Goal: Task Accomplishment & Management: Use online tool/utility

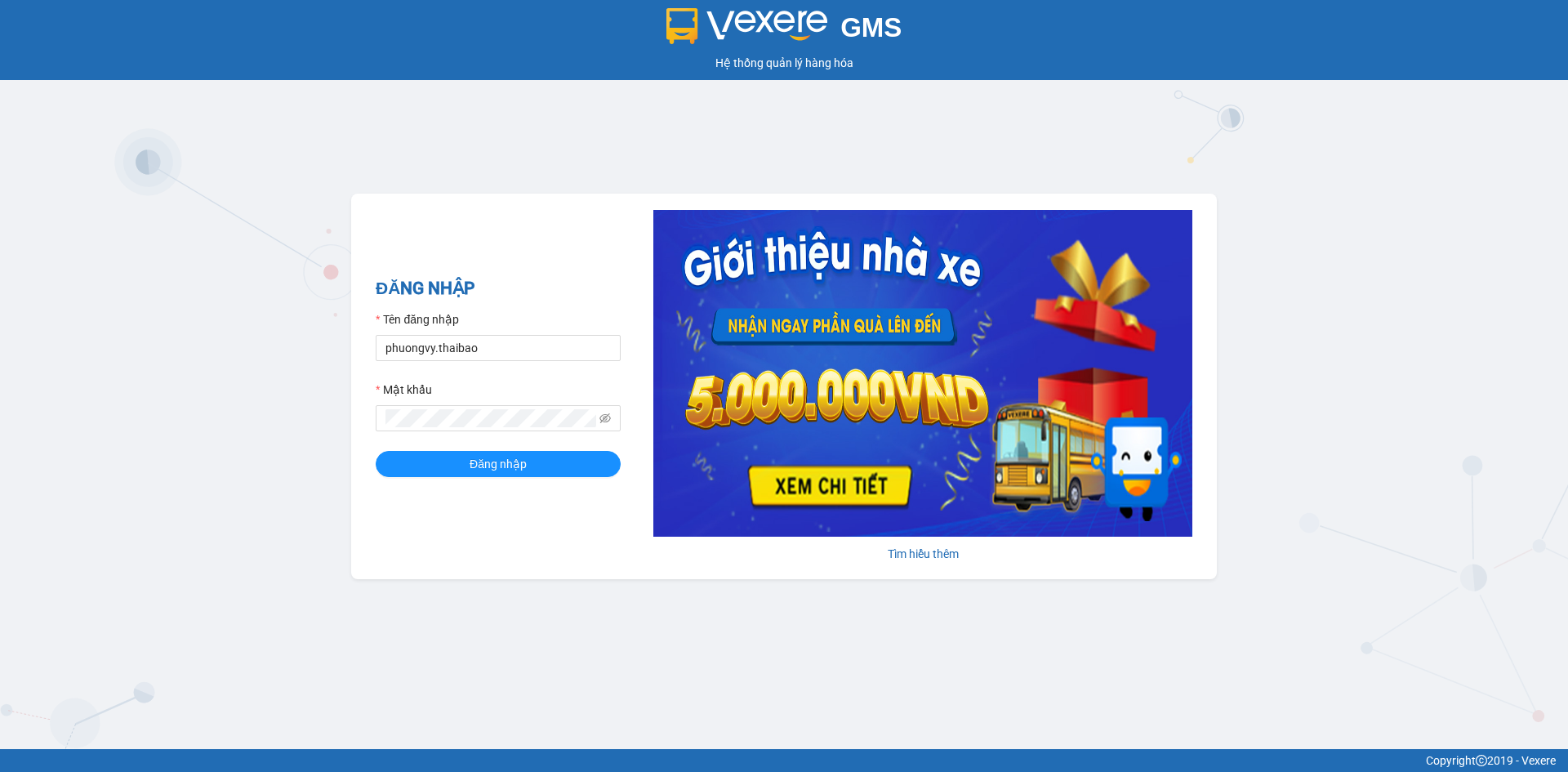
type input "phuongvy.thaibao"
click at [376, 451] on button "Đăng nhập" at bounding box center [498, 464] width 245 height 26
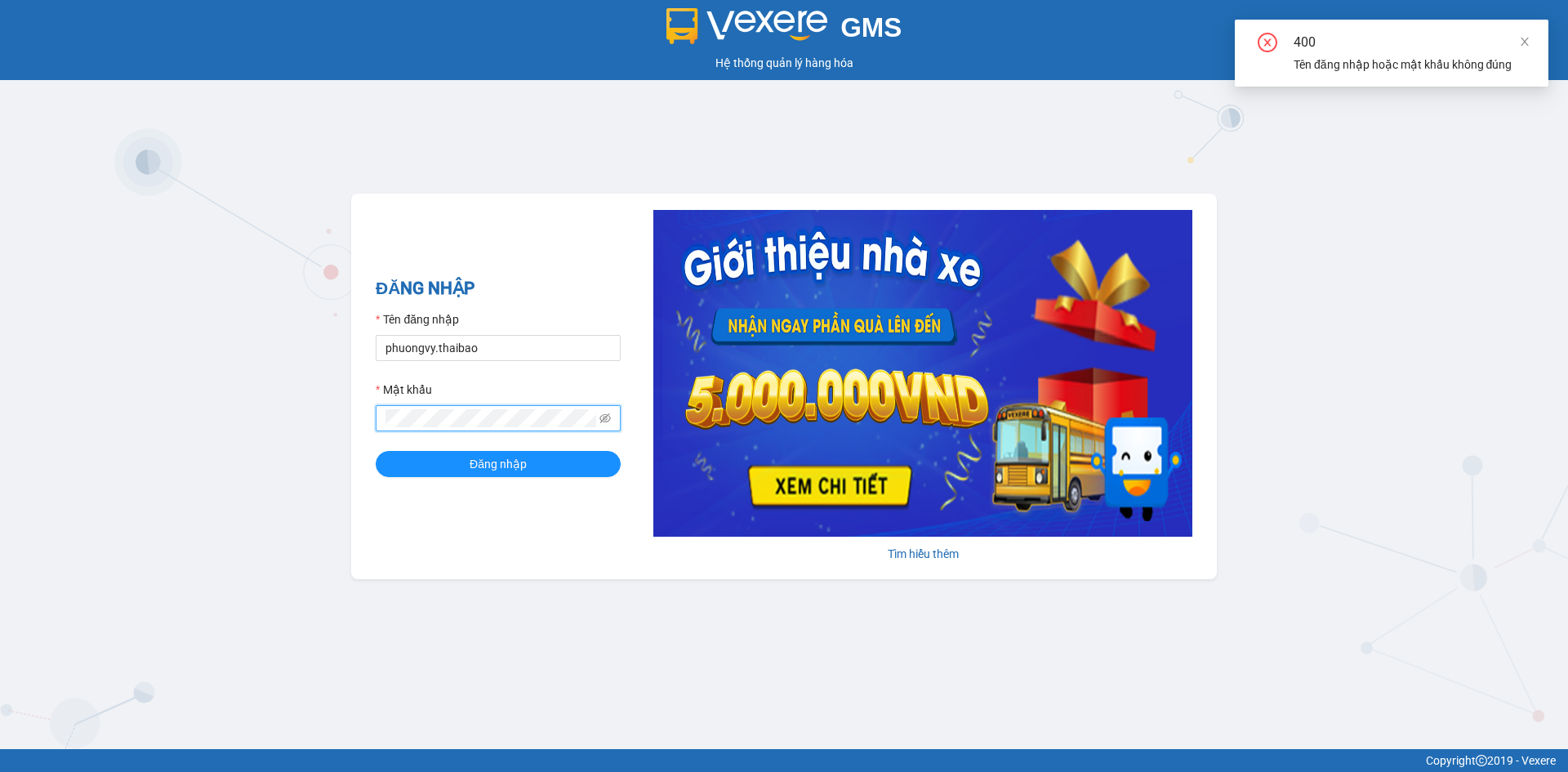
click at [355, 423] on div "ĐĂNG NHẬP Tên đăng nhập phuongvy.thaibao Mật khẩu Đăng nhập Tìm hiểu thêm" at bounding box center [784, 386] width 866 height 386
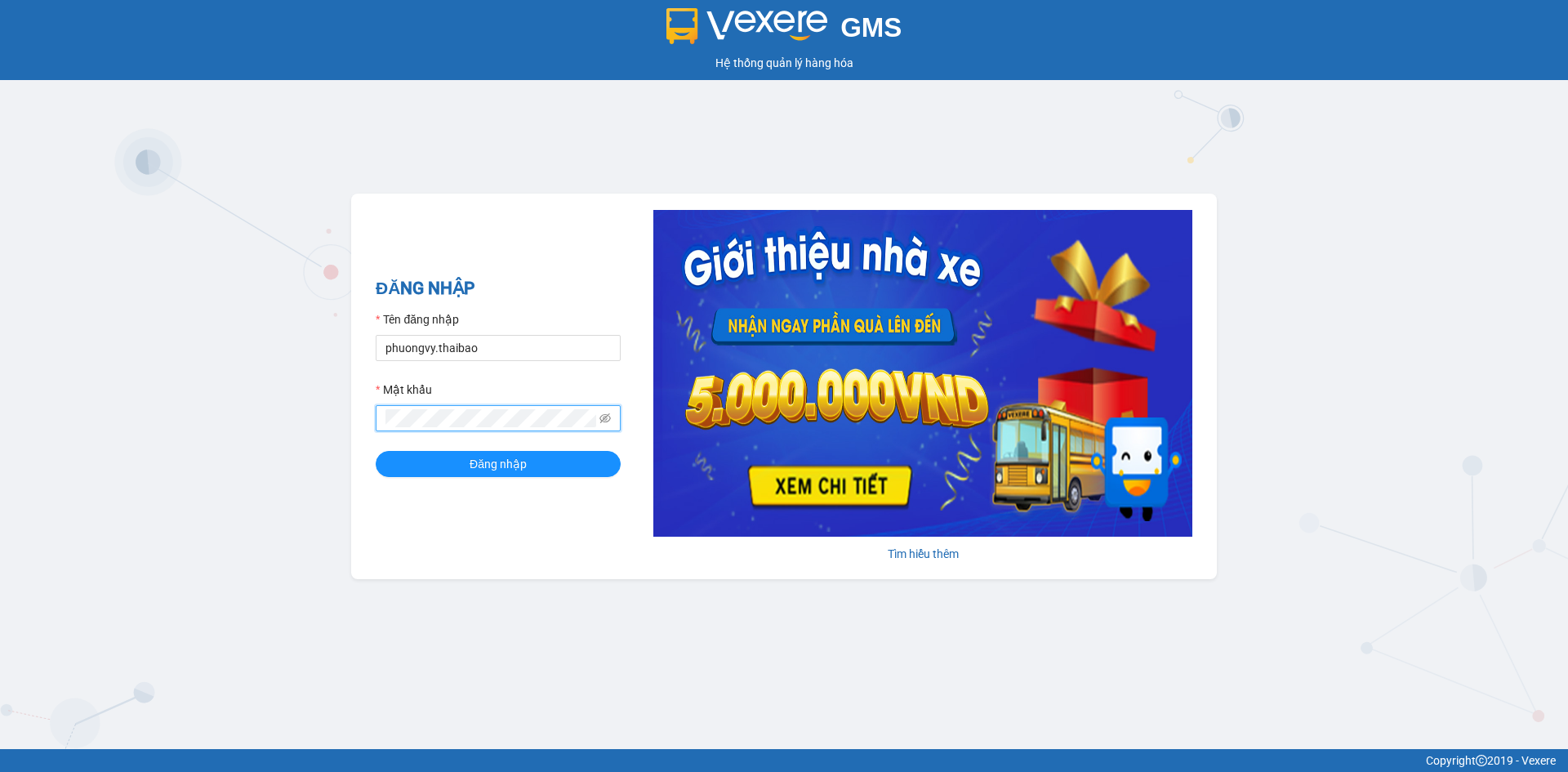
click at [376, 451] on button "Đăng nhập" at bounding box center [498, 464] width 245 height 26
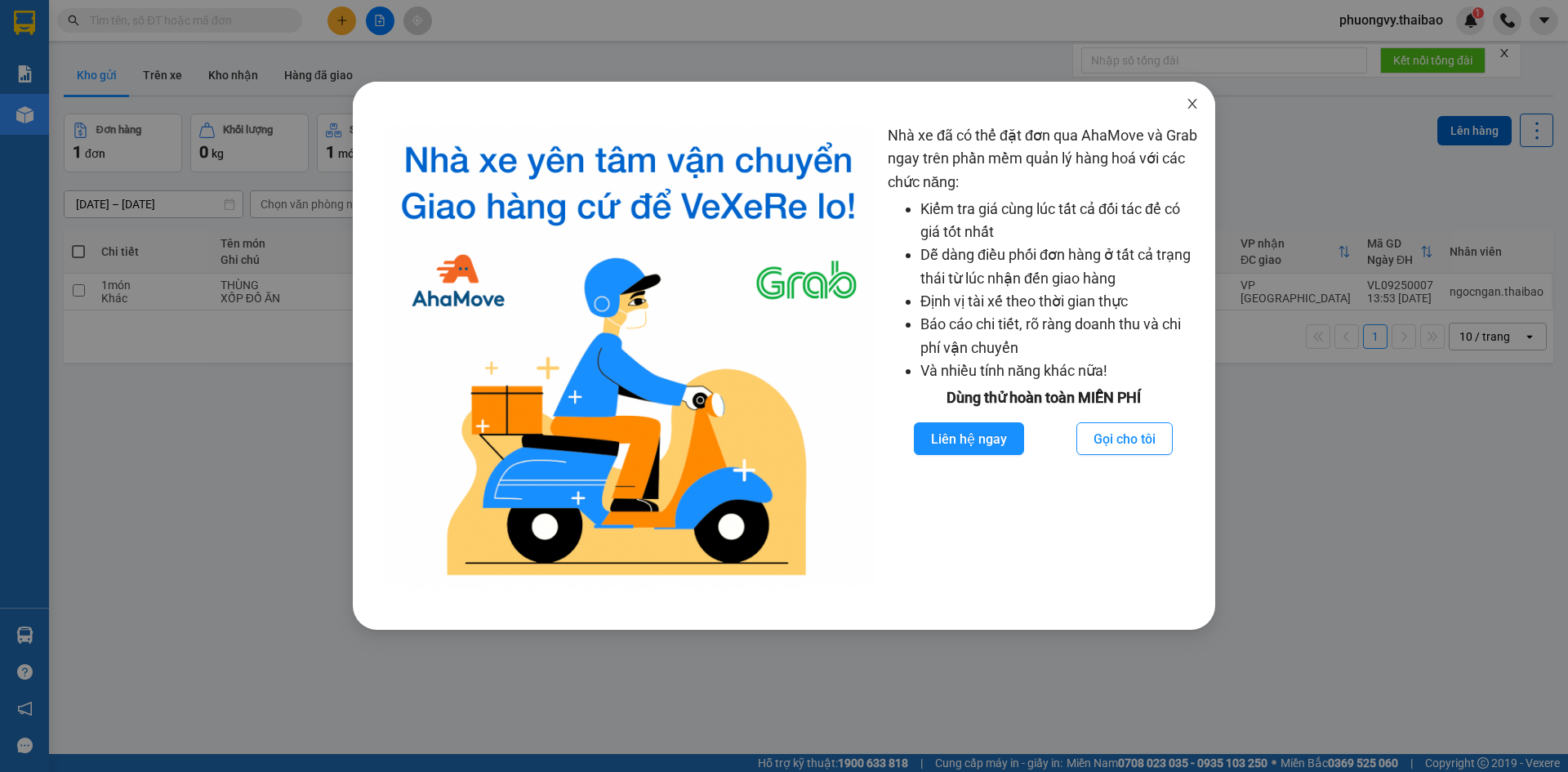
click at [1197, 105] on icon "close" at bounding box center [1192, 104] width 13 height 13
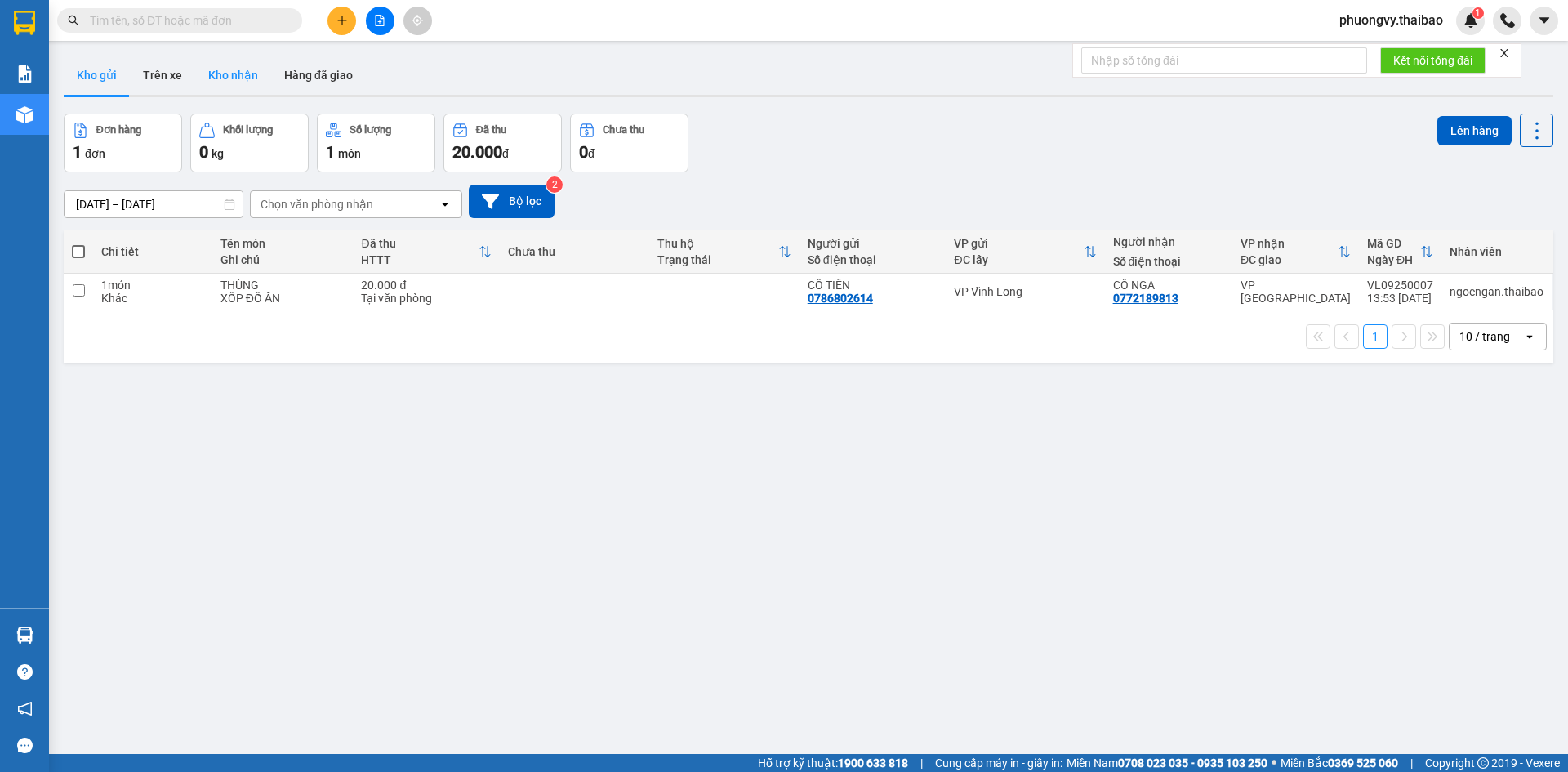
click at [232, 74] on button "Kho nhận" at bounding box center [233, 75] width 76 height 40
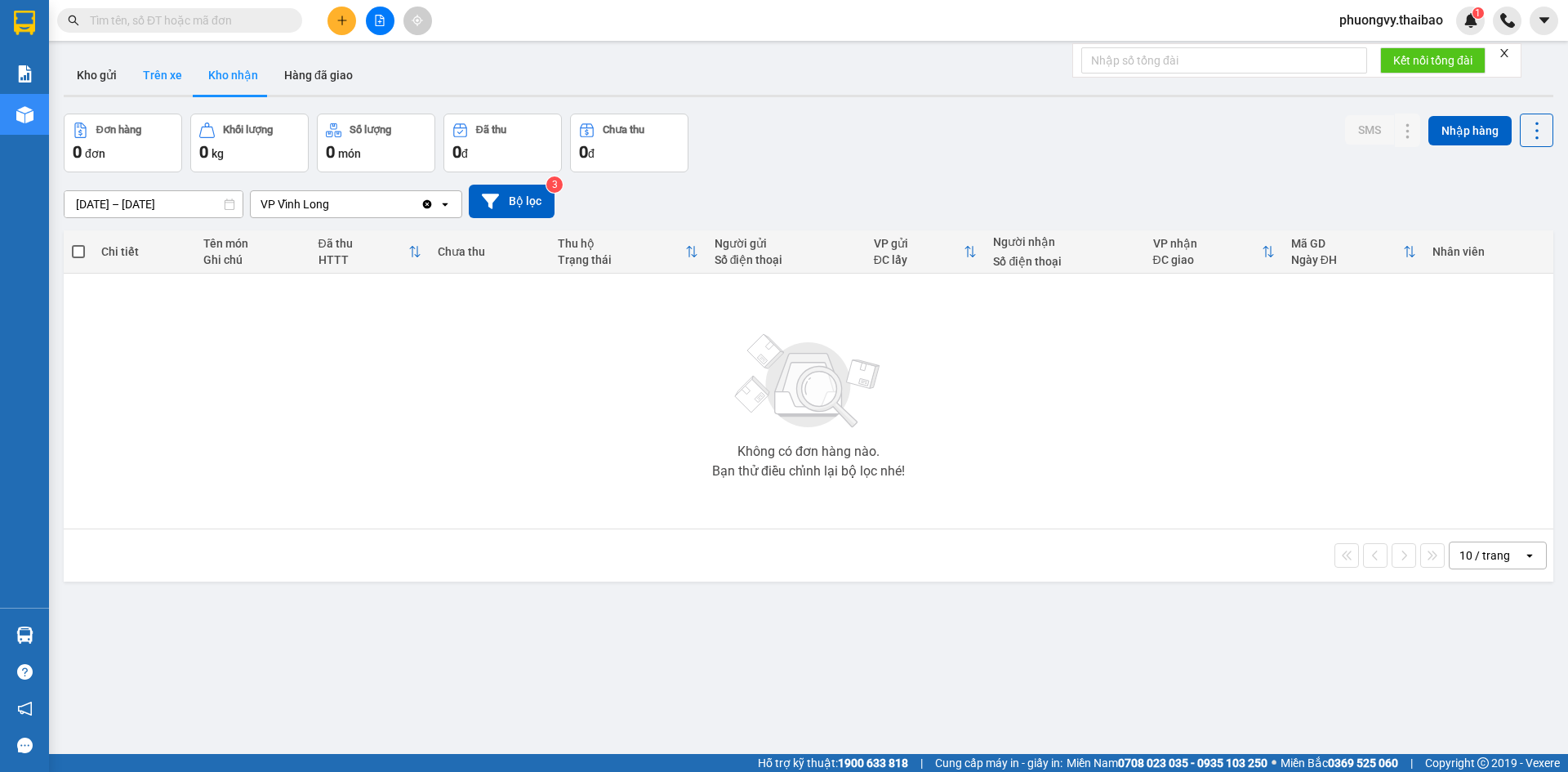
click at [151, 75] on button "Trên xe" at bounding box center [163, 75] width 65 height 40
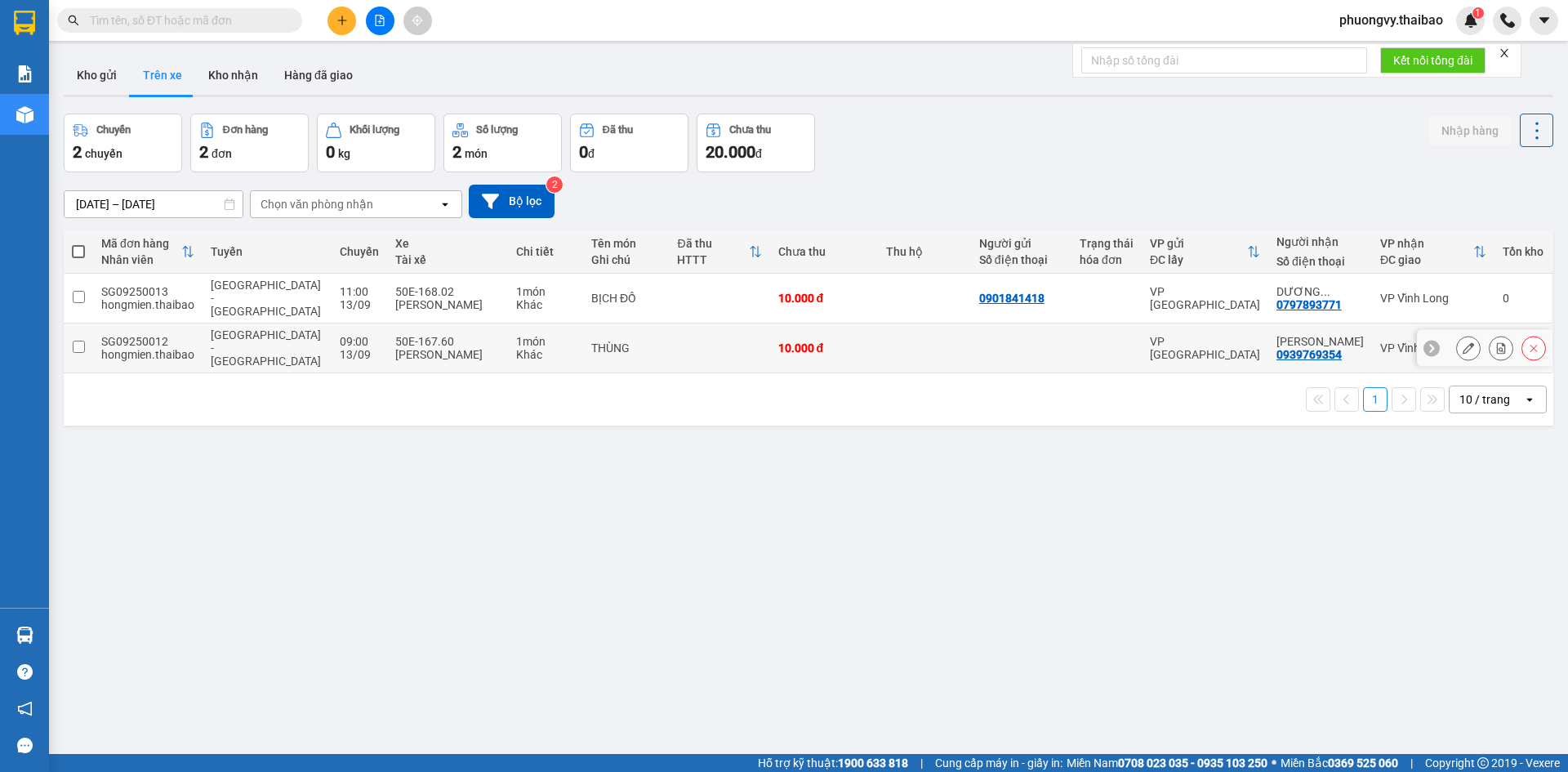
click at [1102, 343] on td at bounding box center [1107, 348] width 70 height 50
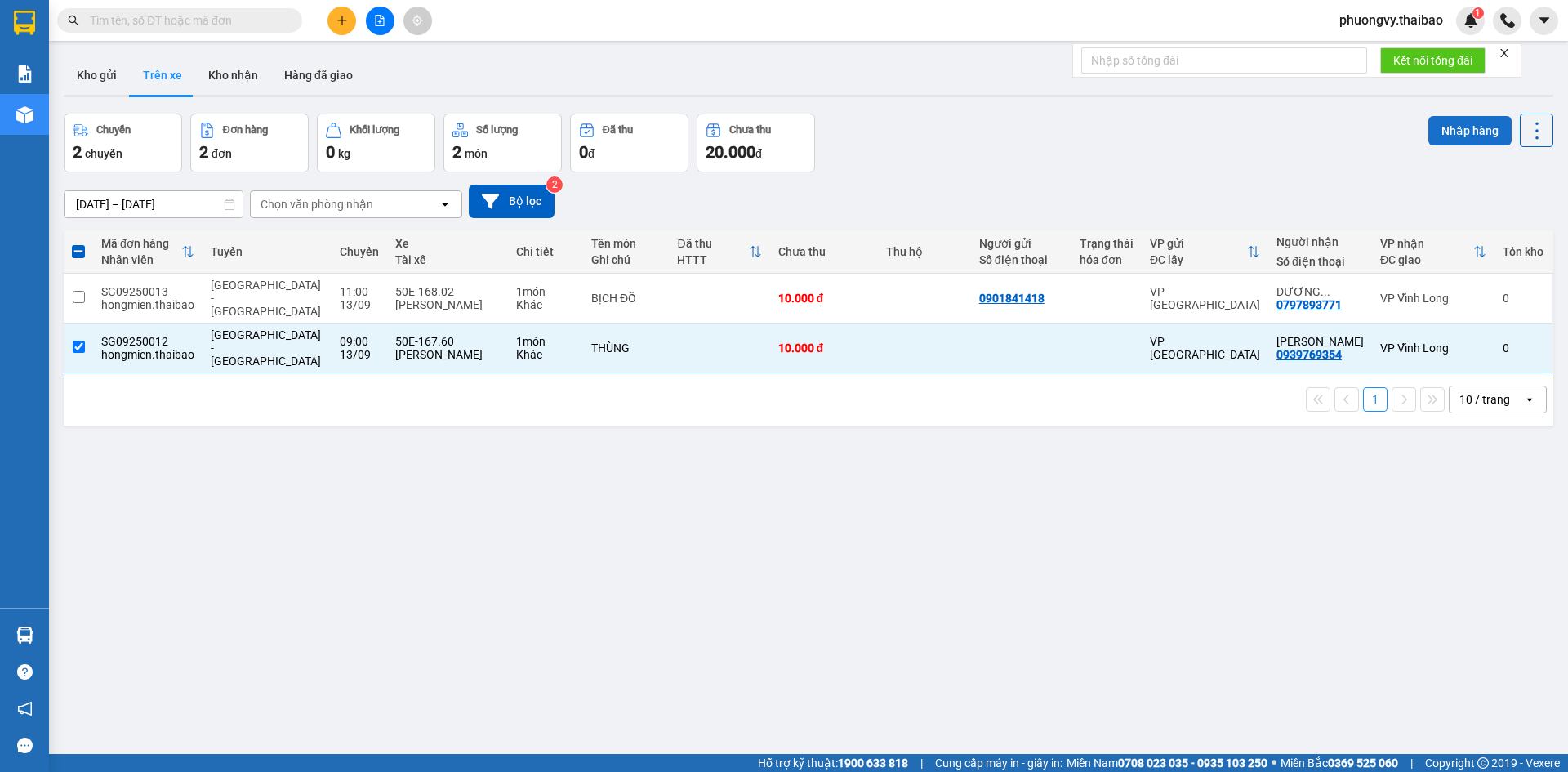
click at [1461, 136] on button "Nhập hàng" at bounding box center [1470, 130] width 83 height 29
checkbox input "false"
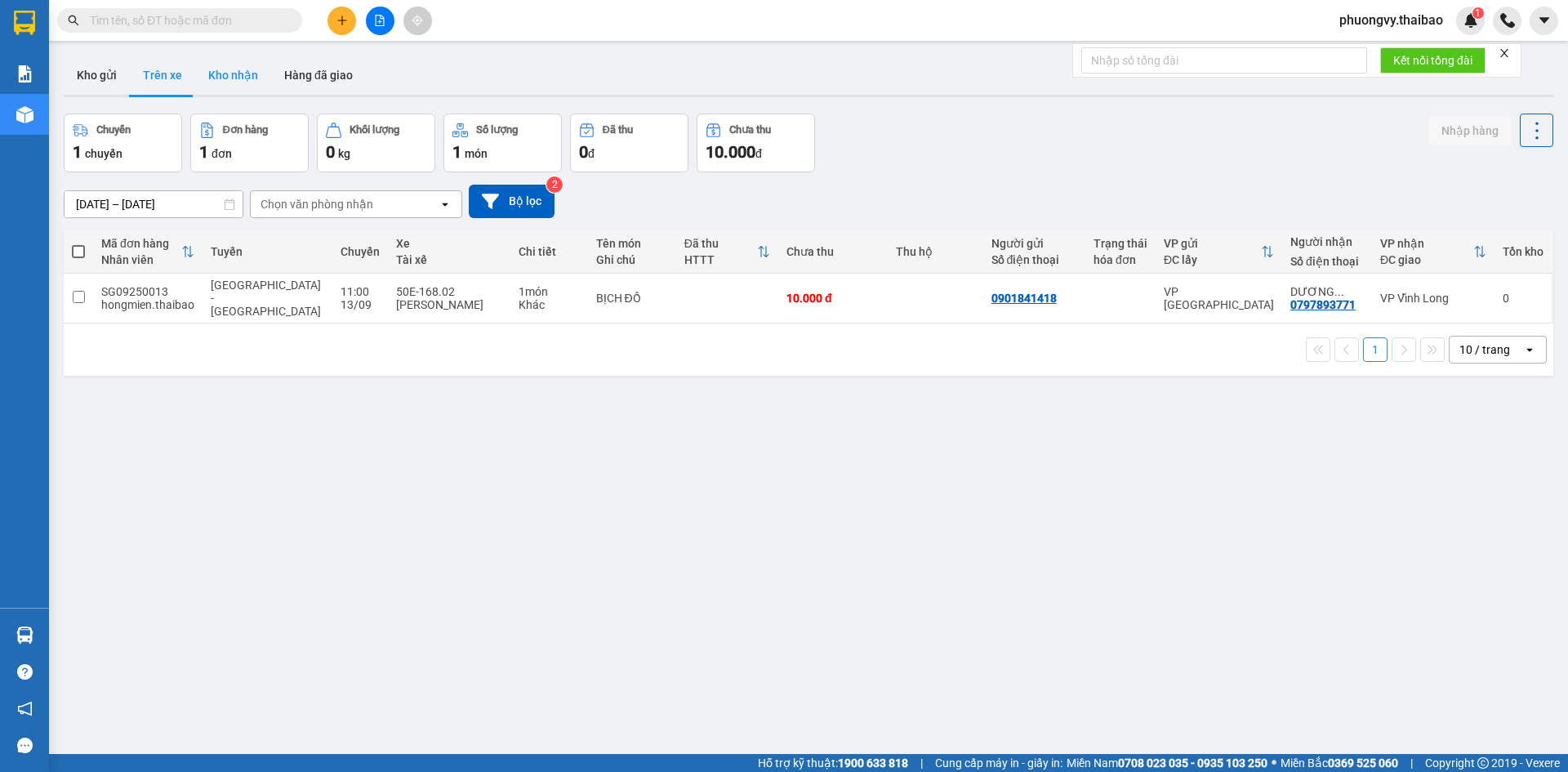
click at [242, 75] on button "Kho nhận" at bounding box center [233, 75] width 76 height 40
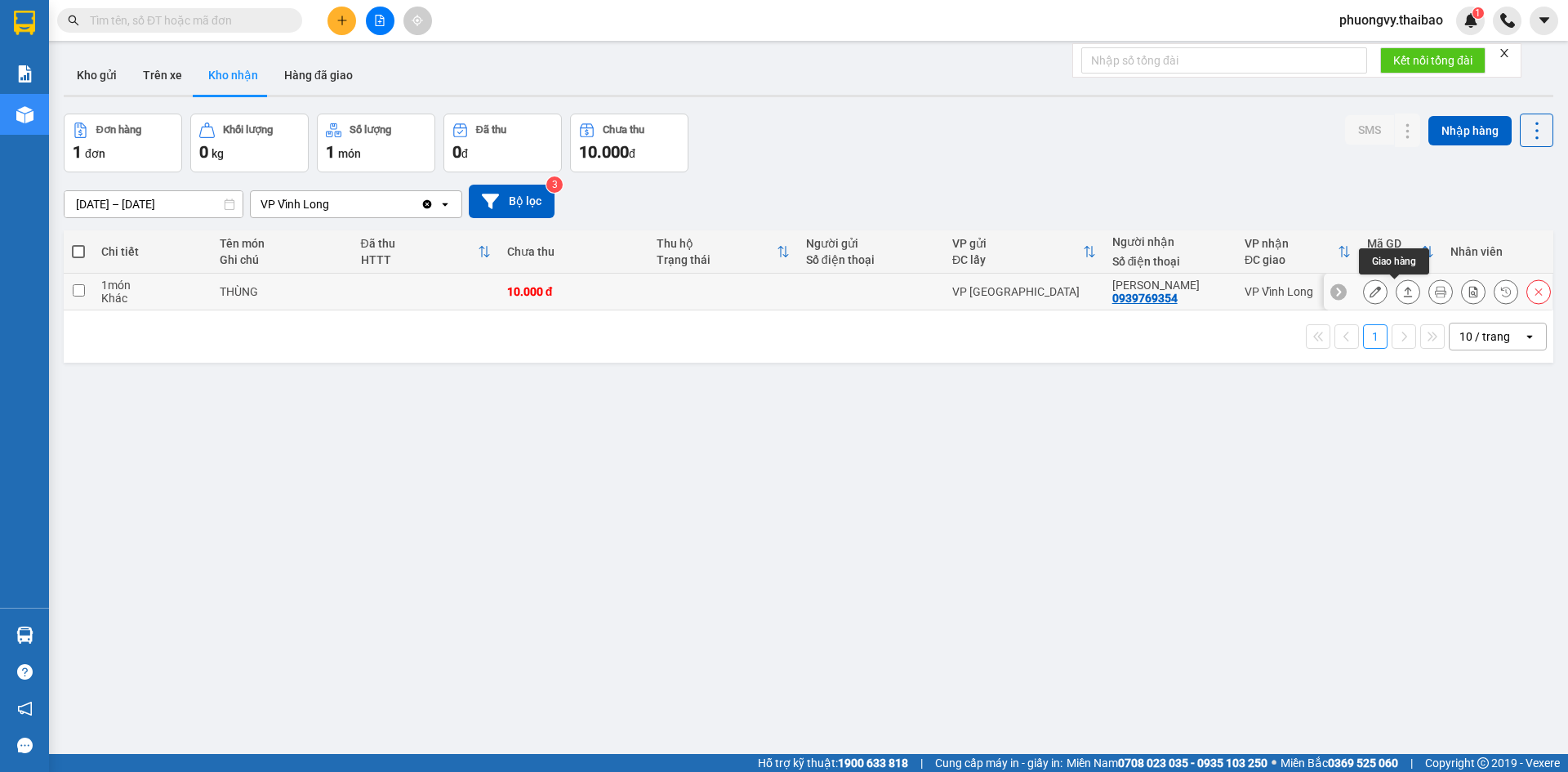
click at [1369, 289] on icon at bounding box center [1375, 291] width 11 height 11
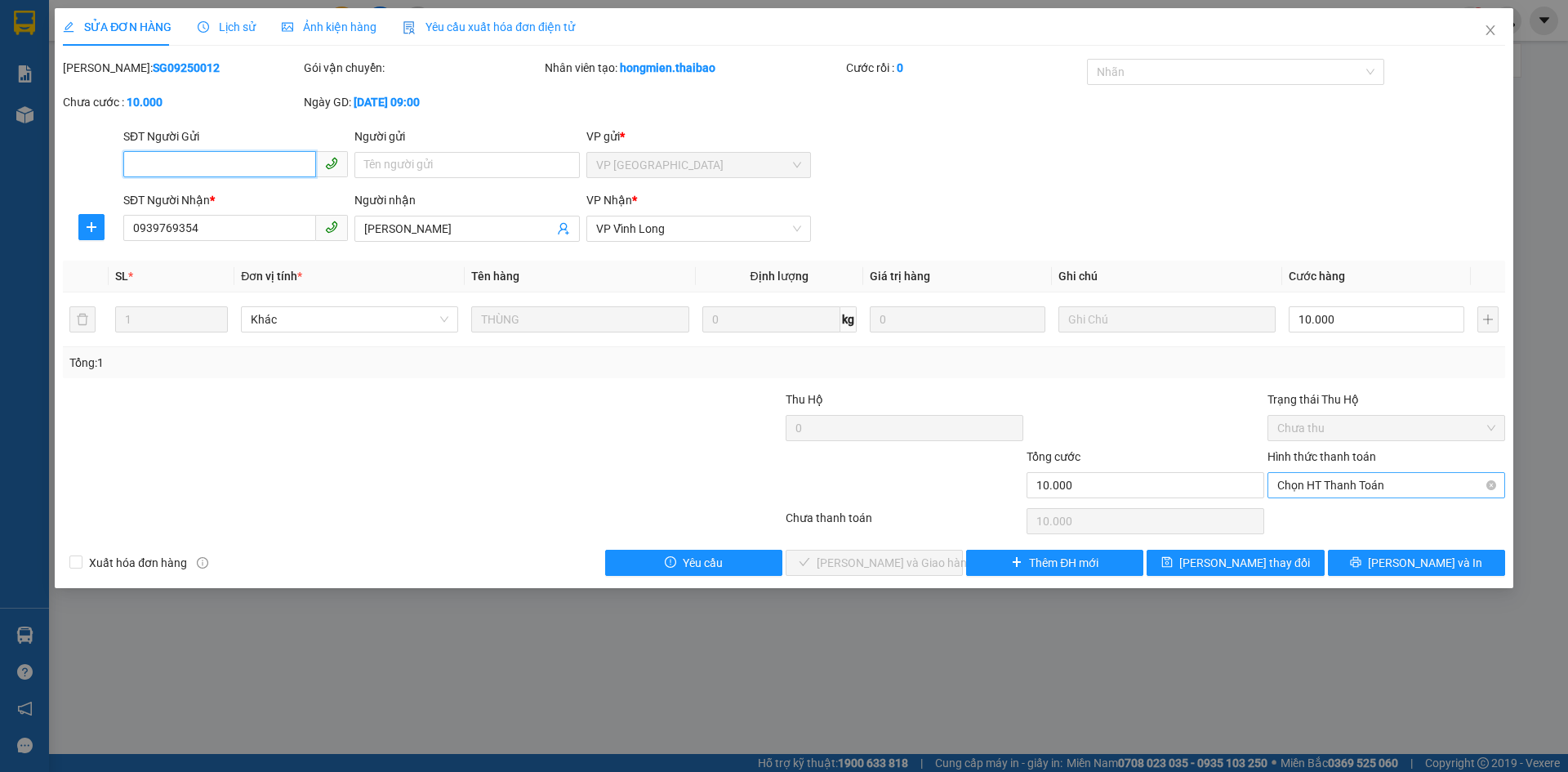
click at [1370, 477] on span "Chọn HT Thanh Toán" at bounding box center [1386, 485] width 218 height 25
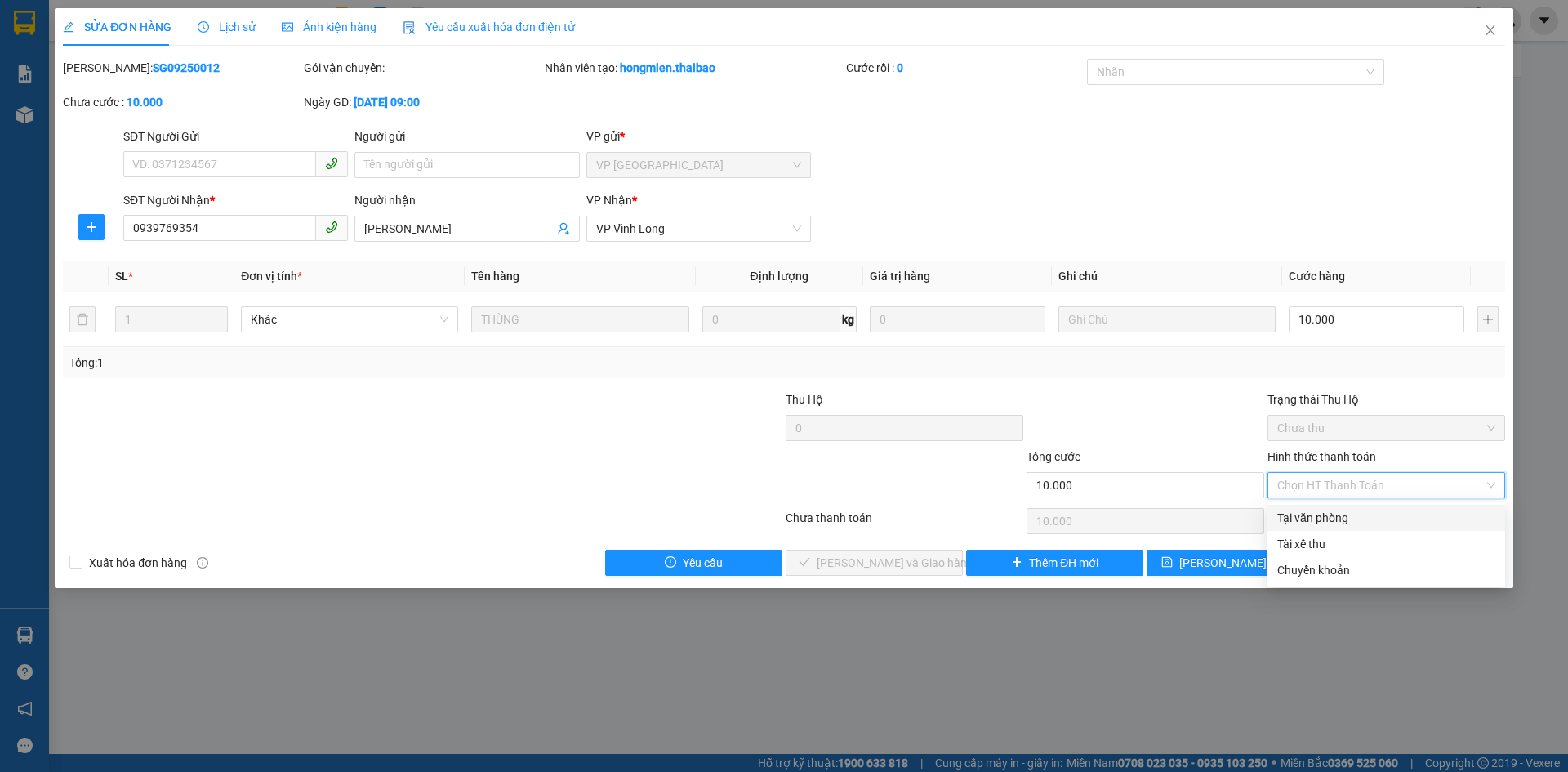
click at [1340, 520] on div "Tại văn phòng" at bounding box center [1386, 517] width 218 height 18
type input "0"
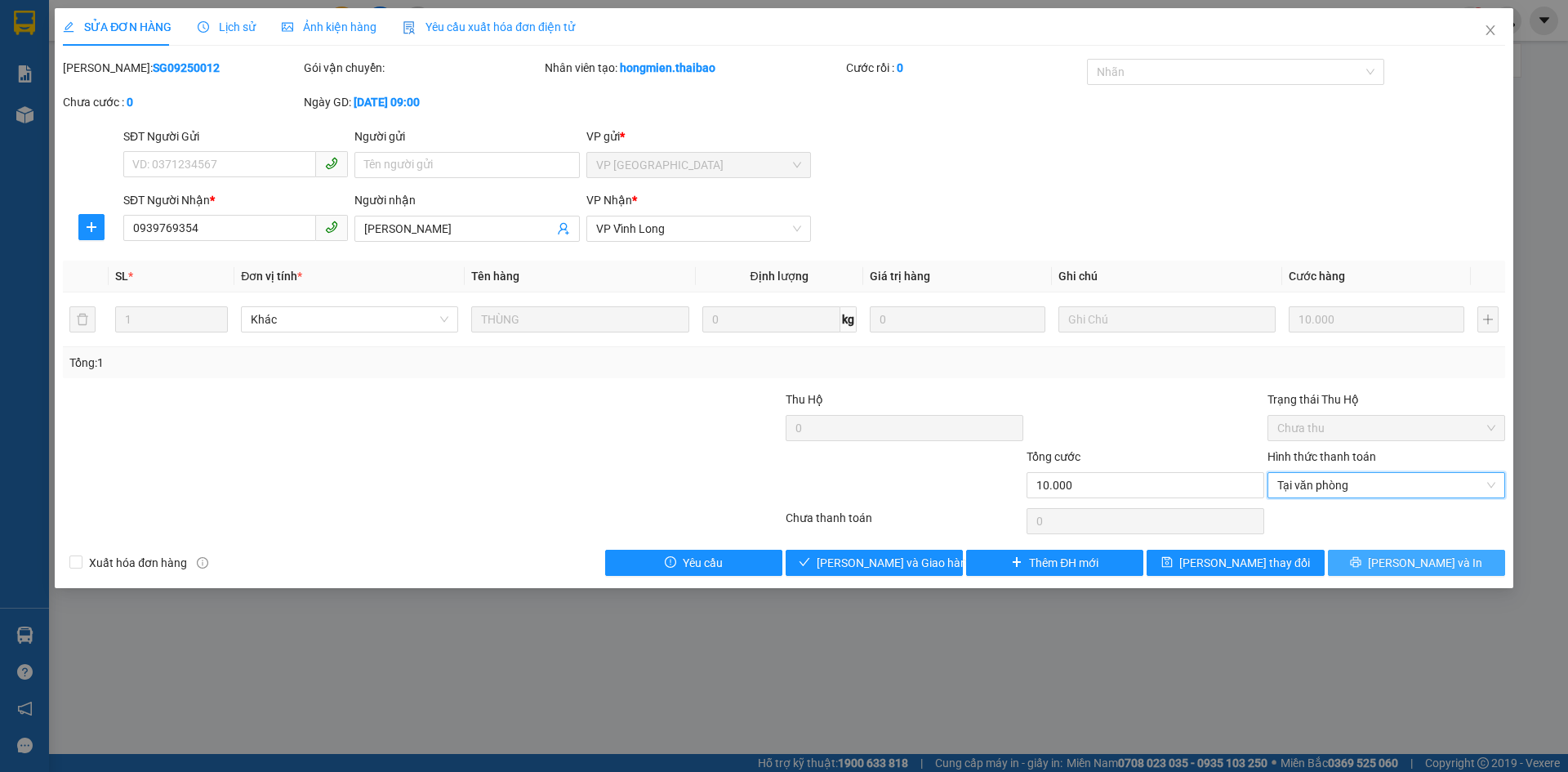
click at [1438, 566] on span "Lưu và In" at bounding box center [1425, 562] width 114 height 18
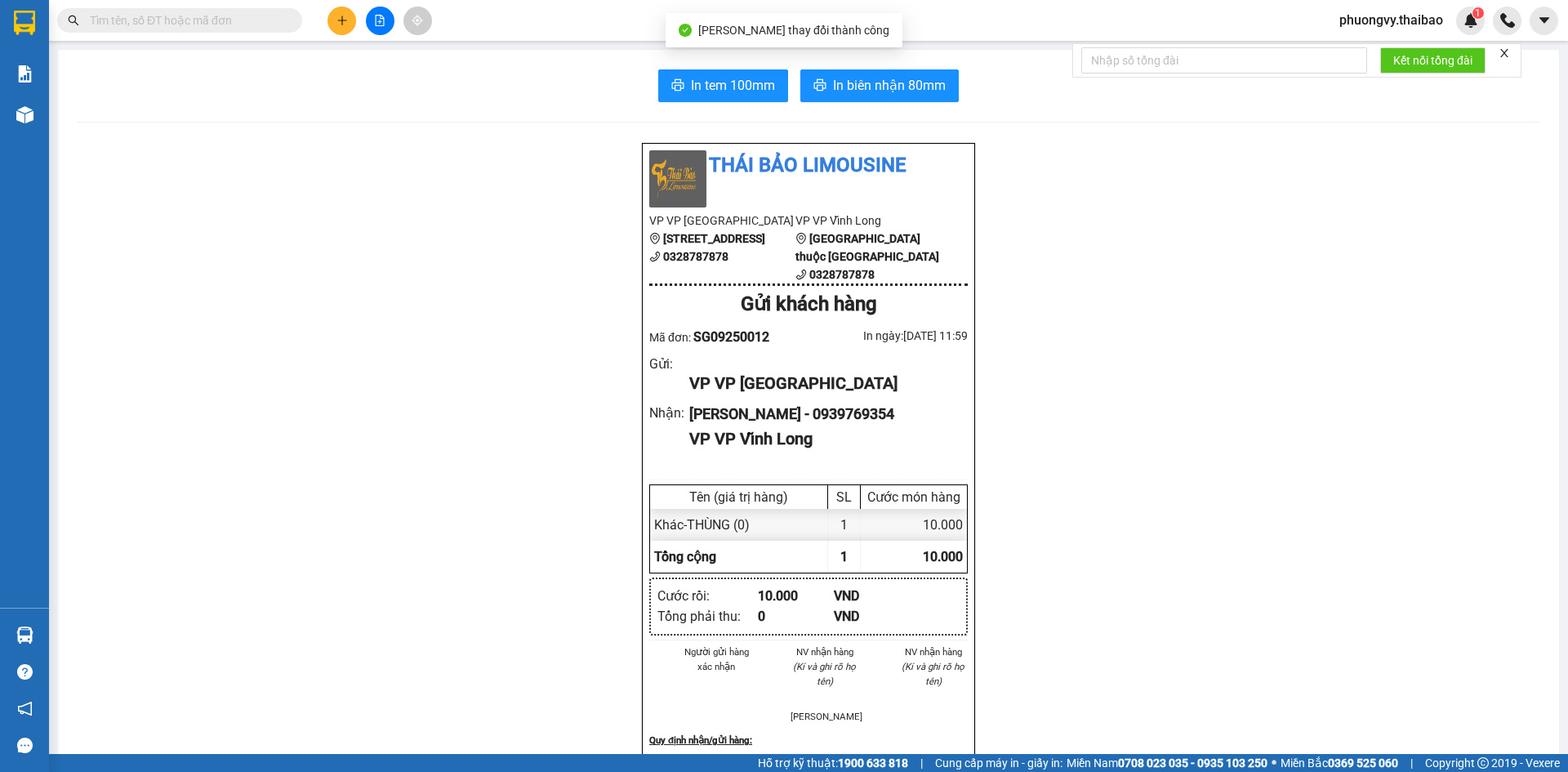
click at [86, 148] on div "Thái Bảo Limousine VP VP Sài Gòn 19B Tân Hưng, Phường 12, Quận 5 0328787878 VP …" at bounding box center [808, 667] width 1462 height 1050
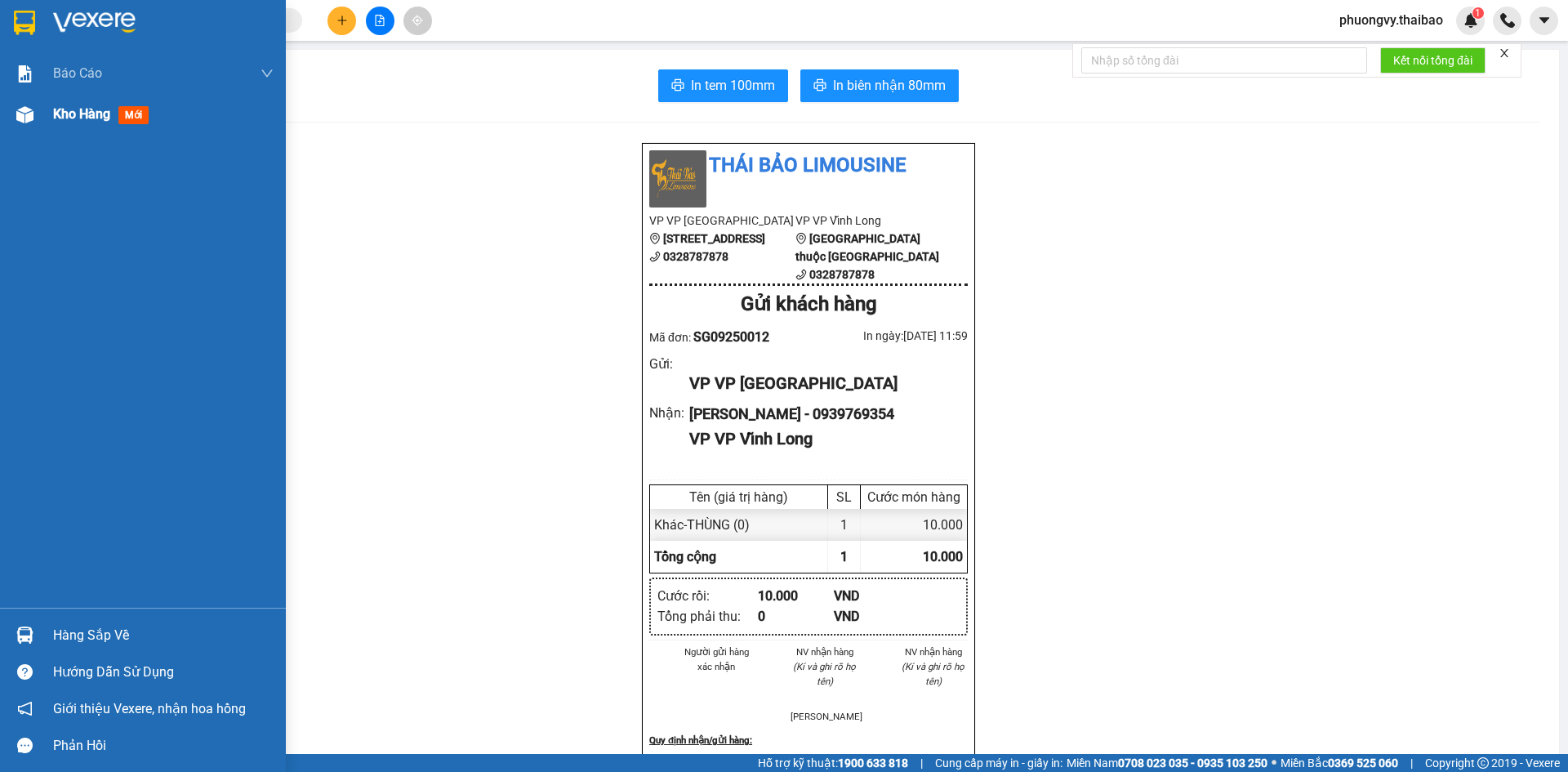
click at [84, 116] on span "Kho hàng" at bounding box center [81, 114] width 57 height 16
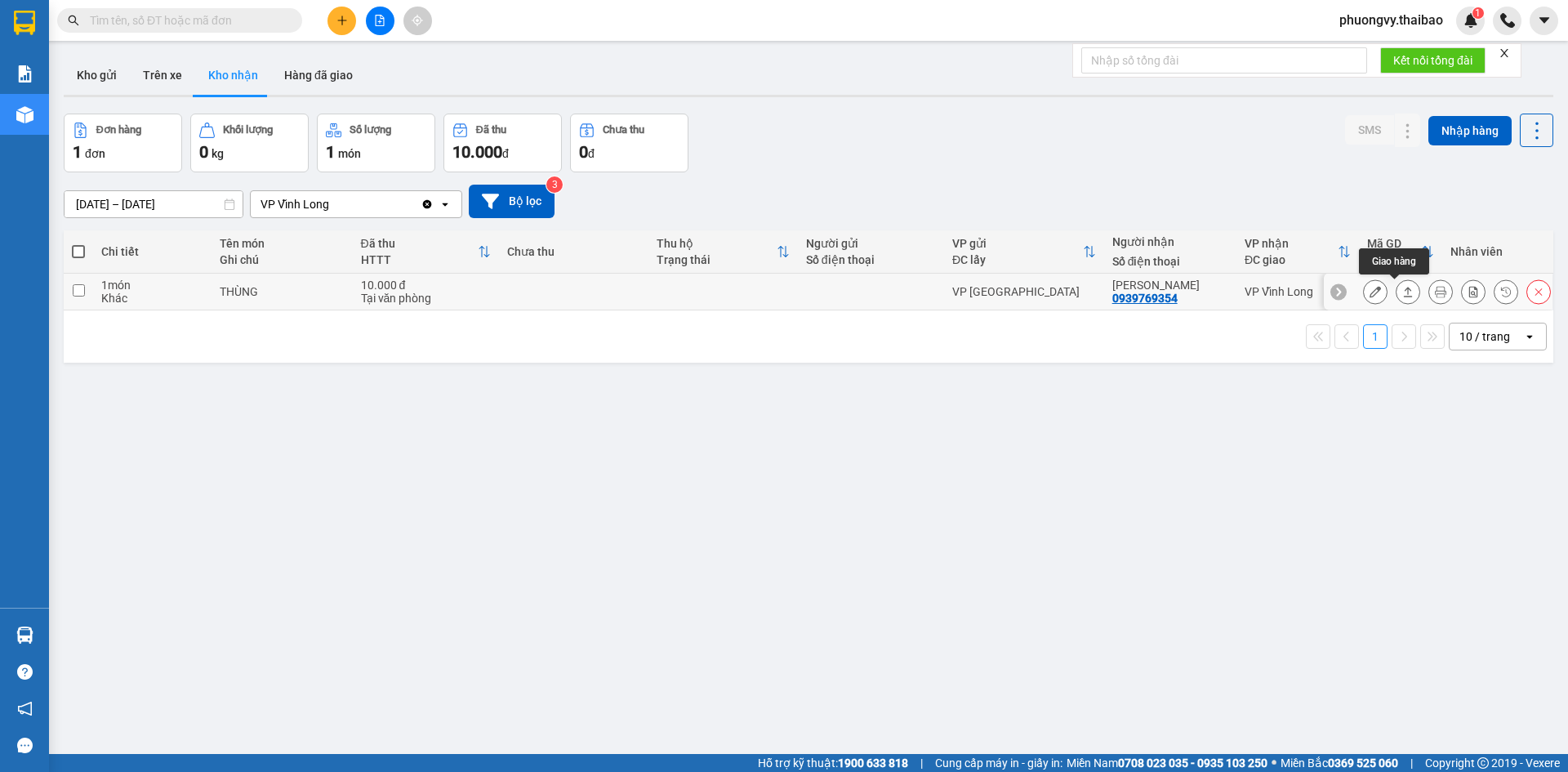
click at [1402, 291] on icon at bounding box center [1407, 291] width 11 height 11
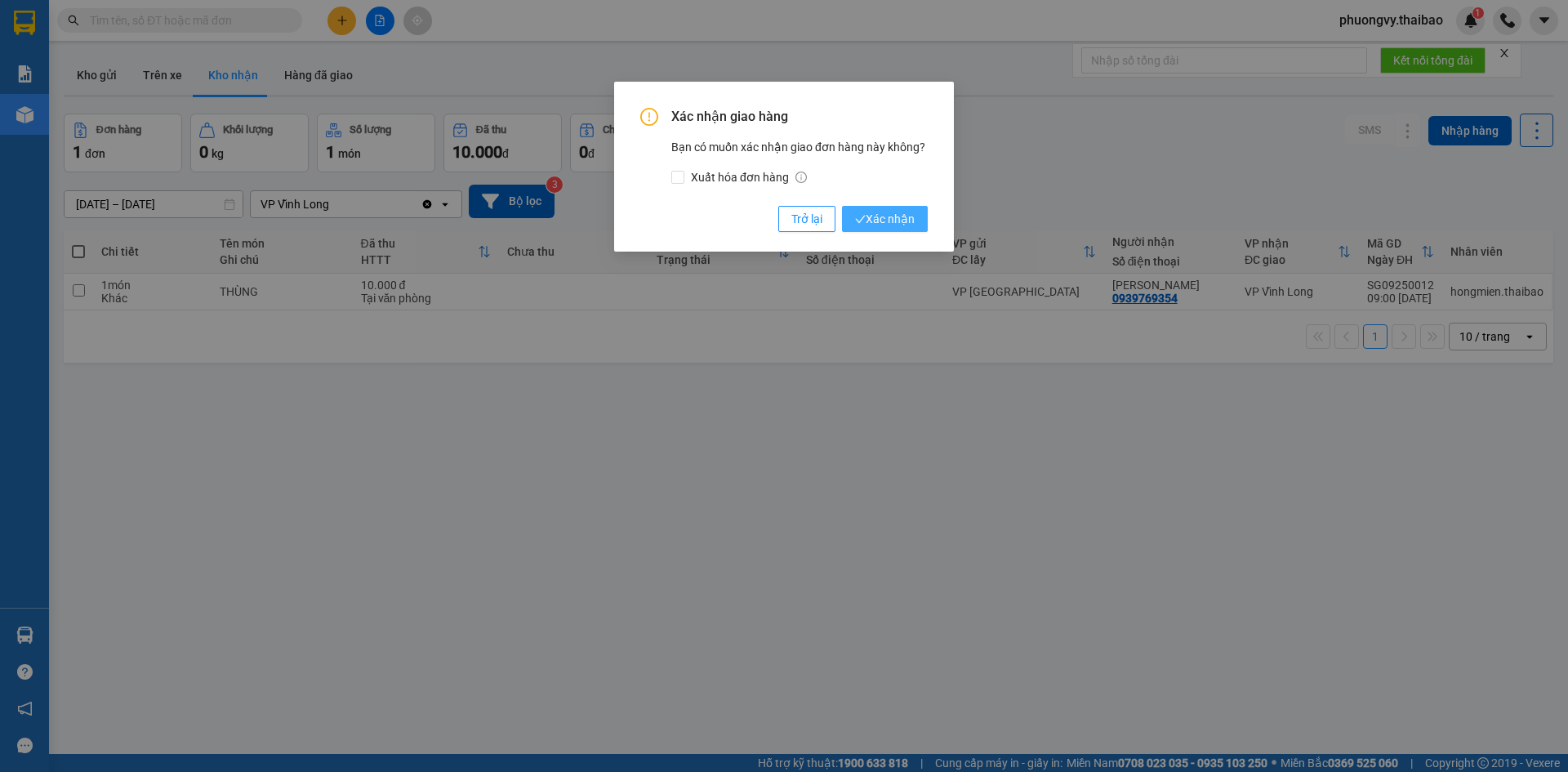
click at [906, 222] on span "Xác nhận" at bounding box center [885, 219] width 60 height 18
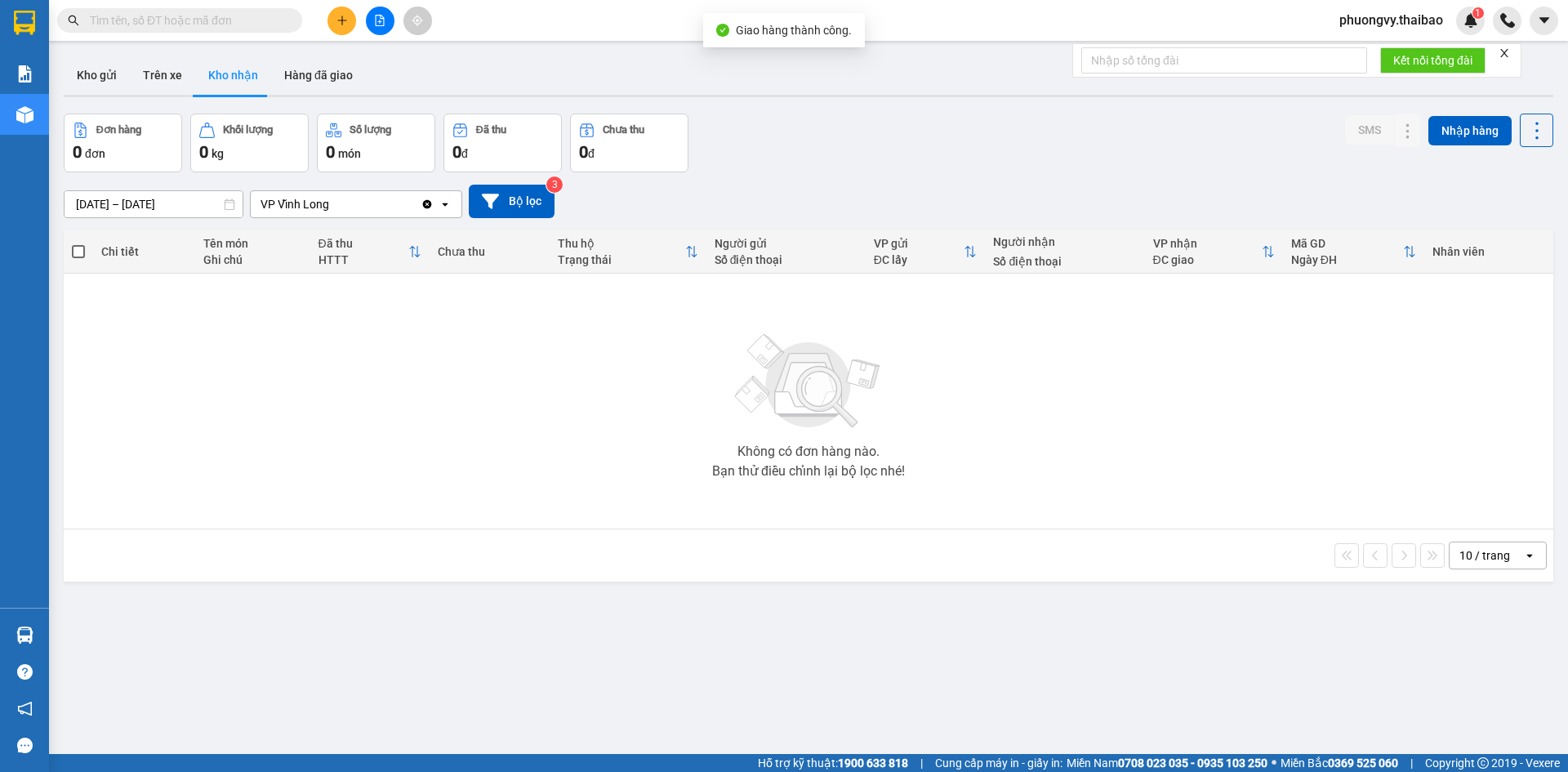
drag, startPoint x: 1386, startPoint y: 15, endPoint x: 1396, endPoint y: 27, distance: 15.6
click at [1387, 16] on span "phuongvy.thaibao" at bounding box center [1391, 19] width 130 height 20
click at [1384, 53] on span "Đăng xuất" at bounding box center [1398, 50] width 98 height 18
